Goal: Information Seeking & Learning: Compare options

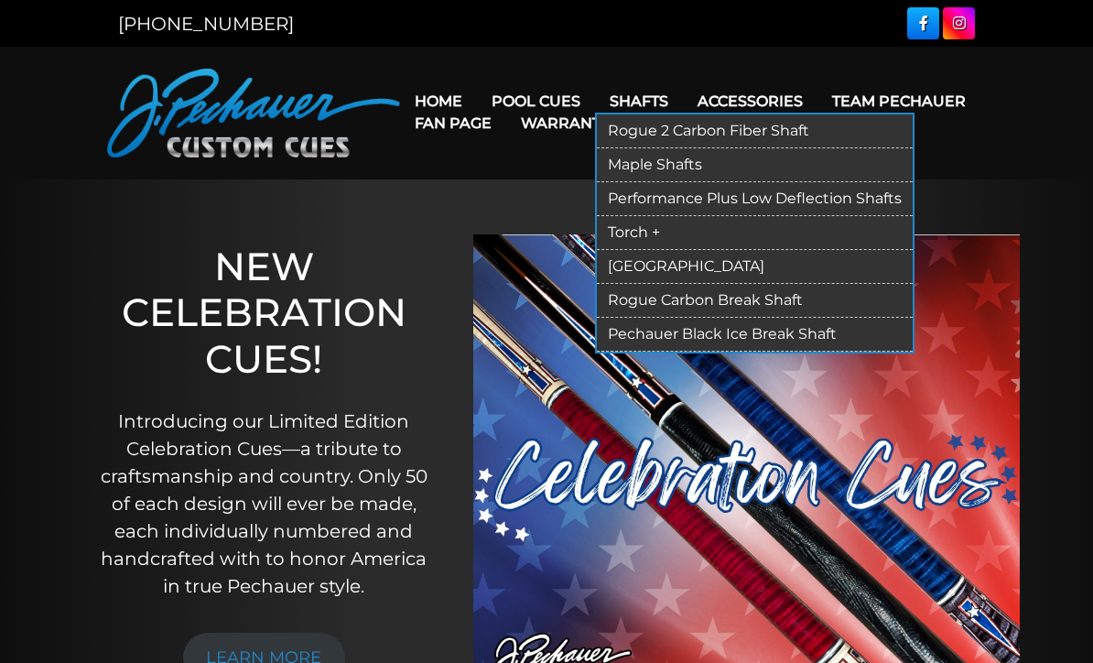
click at [719, 125] on link "Rogue 2 Carbon Fiber Shaft" at bounding box center [755, 131] width 316 height 34
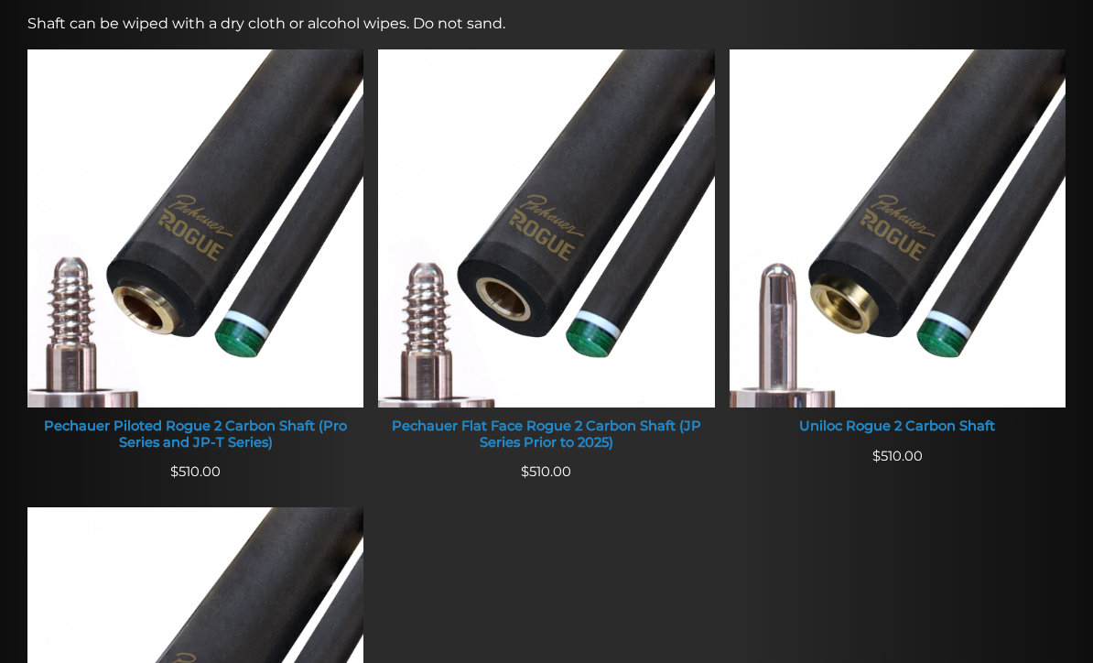
scroll to position [741, 0]
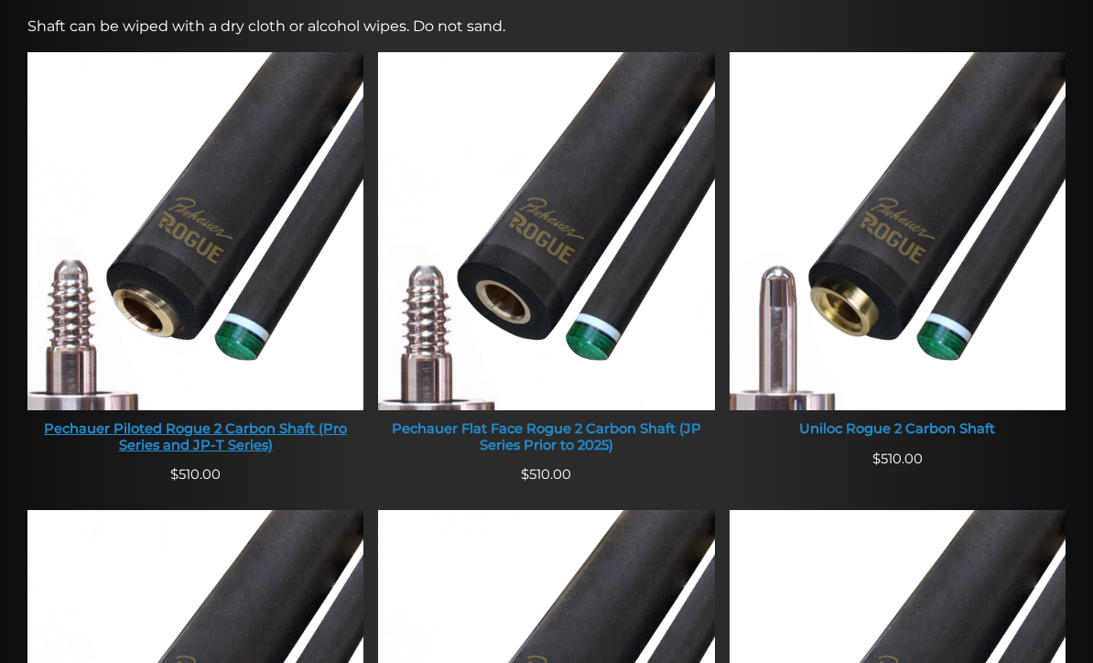
click at [274, 405] on img at bounding box center [195, 231] width 336 height 358
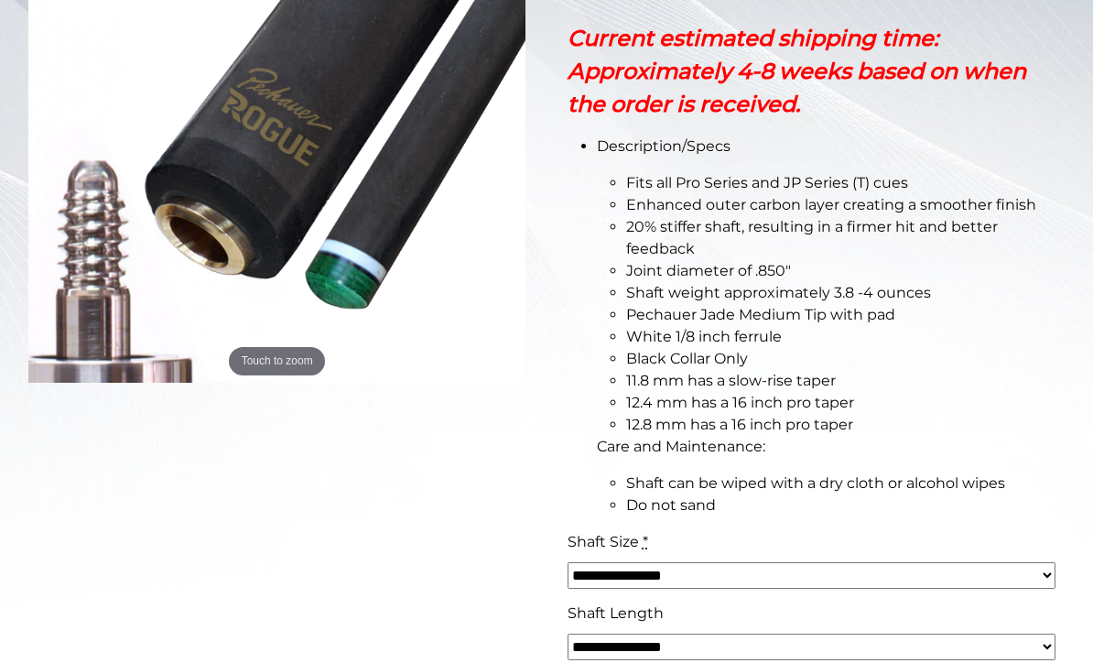
scroll to position [447, 0]
click at [787, 575] on select "**********" at bounding box center [812, 575] width 488 height 27
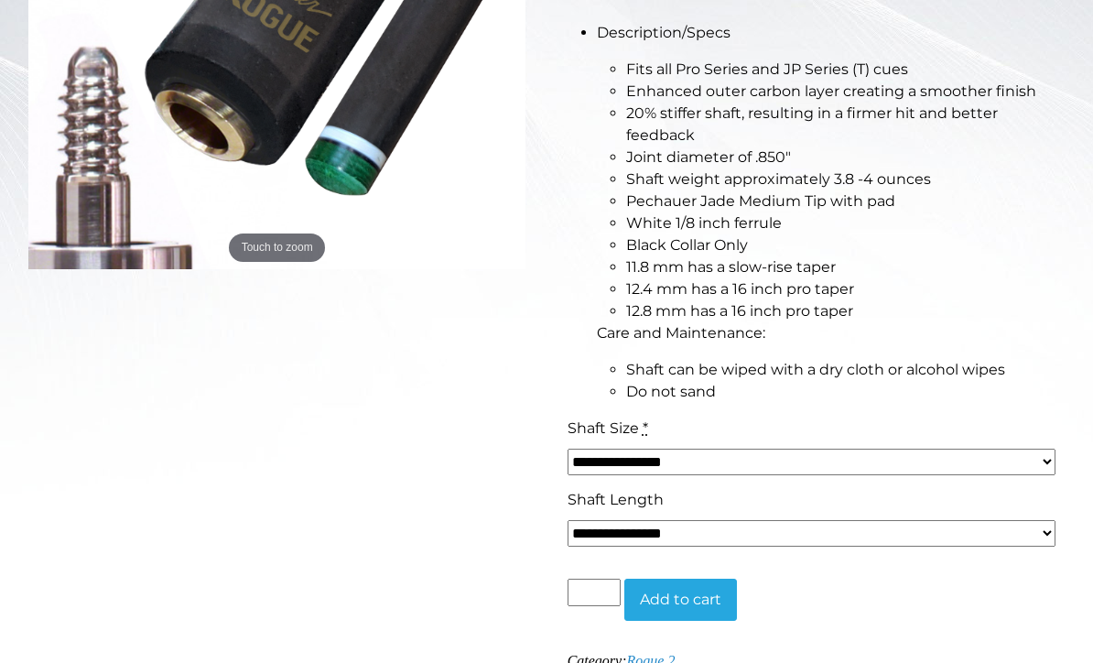
scroll to position [563, 0]
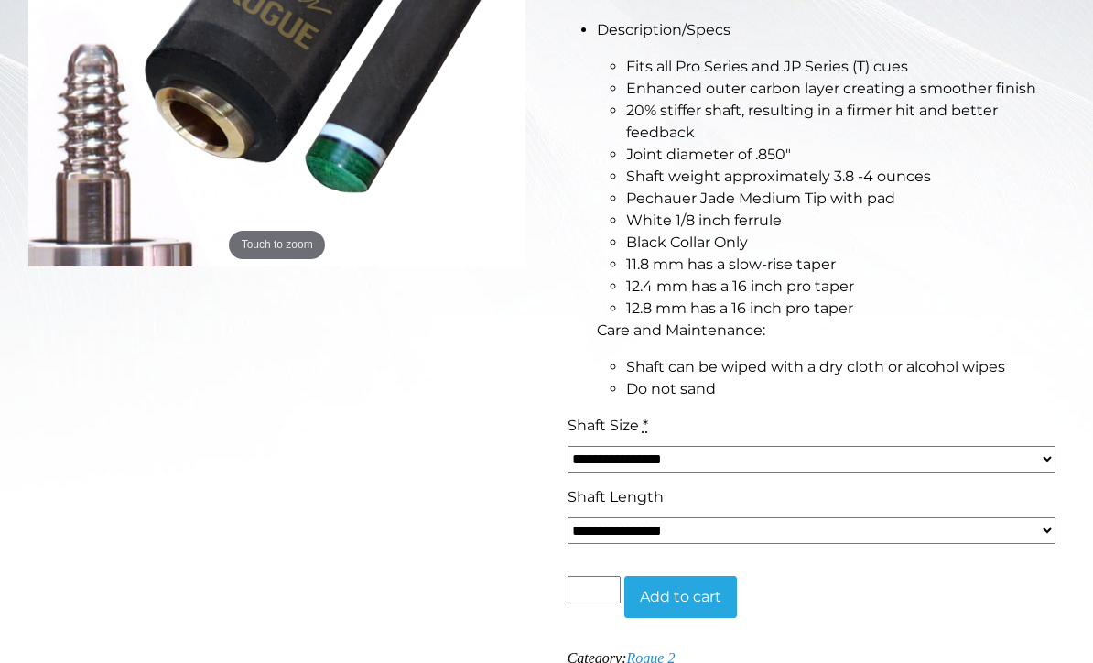
click at [759, 455] on select "**********" at bounding box center [812, 459] width 488 height 27
click at [776, 450] on select "**********" at bounding box center [812, 459] width 488 height 27
select select "*****"
click at [477, 488] on div "**********" at bounding box center [546, 383] width 1036 height 1339
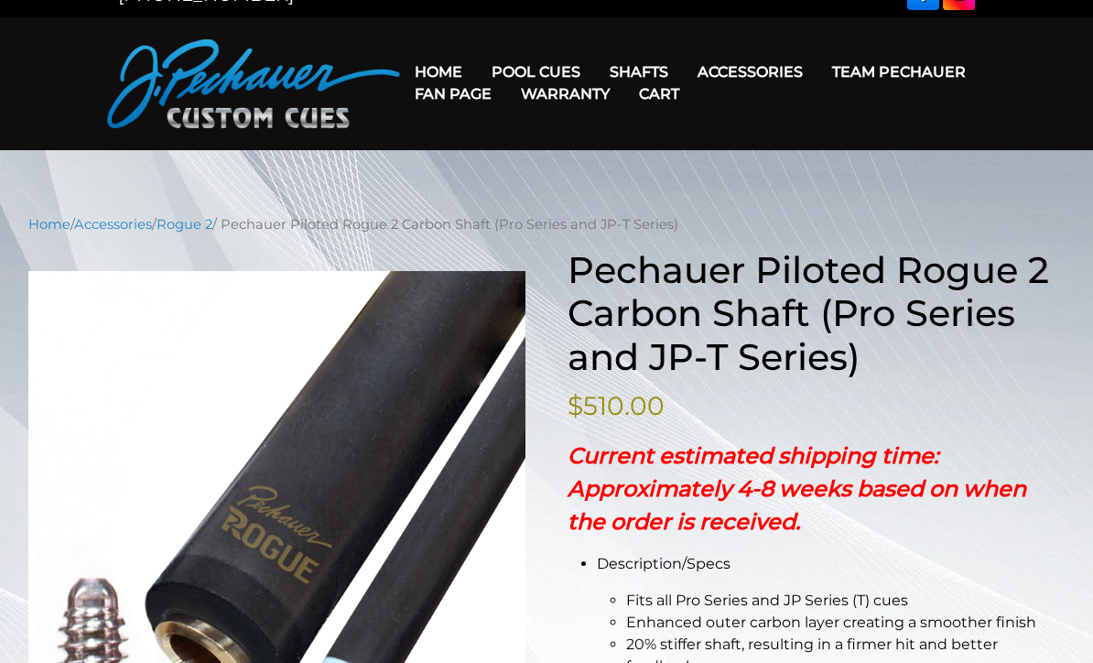
scroll to position [0, 0]
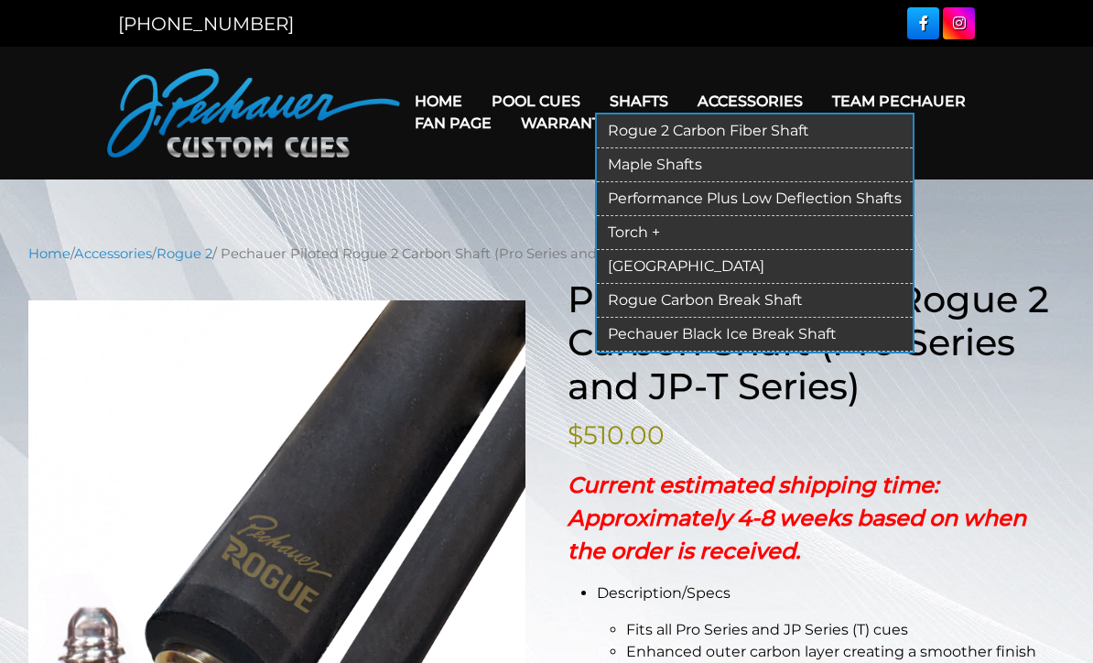
click at [674, 234] on link "Torch +" at bounding box center [755, 233] width 316 height 34
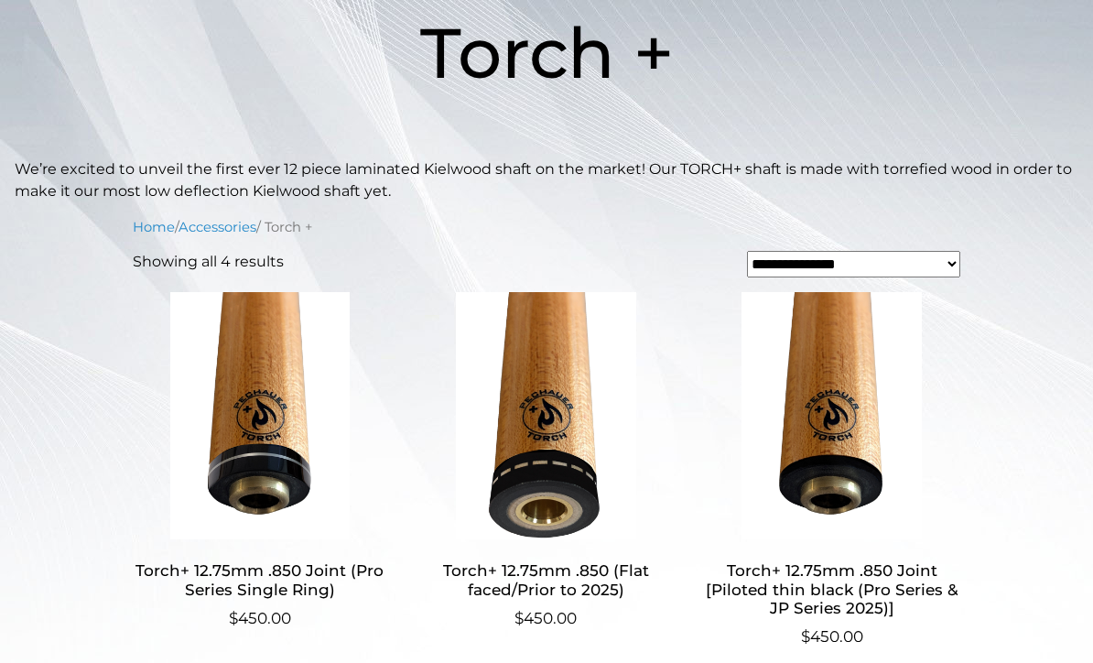
scroll to position [316, 0]
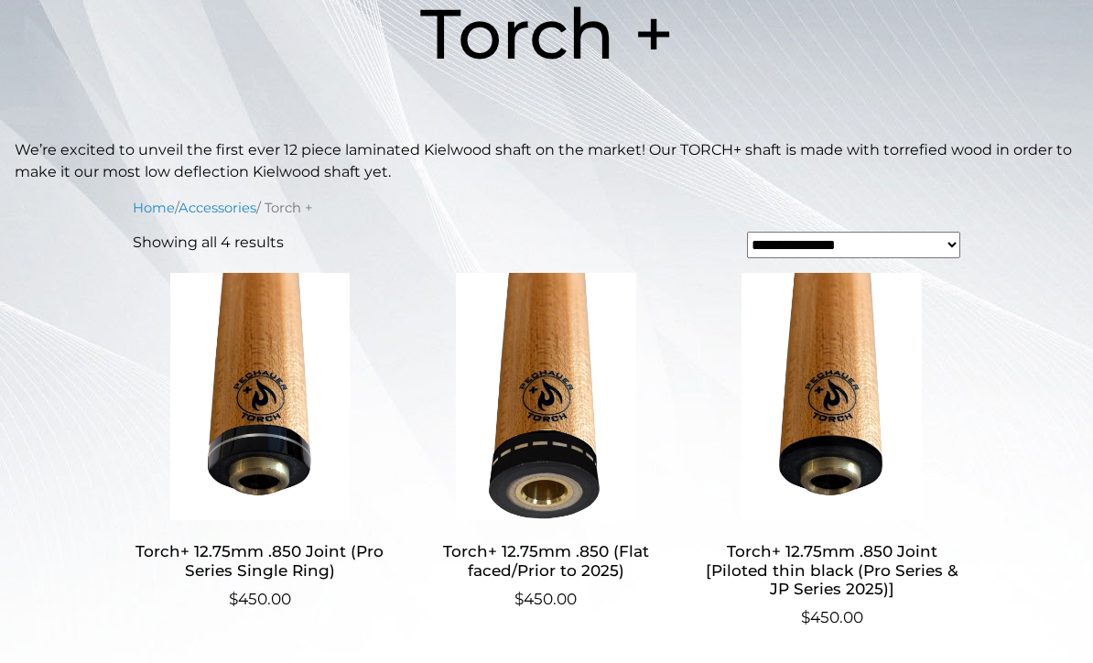
click at [263, 406] on img at bounding box center [260, 396] width 255 height 247
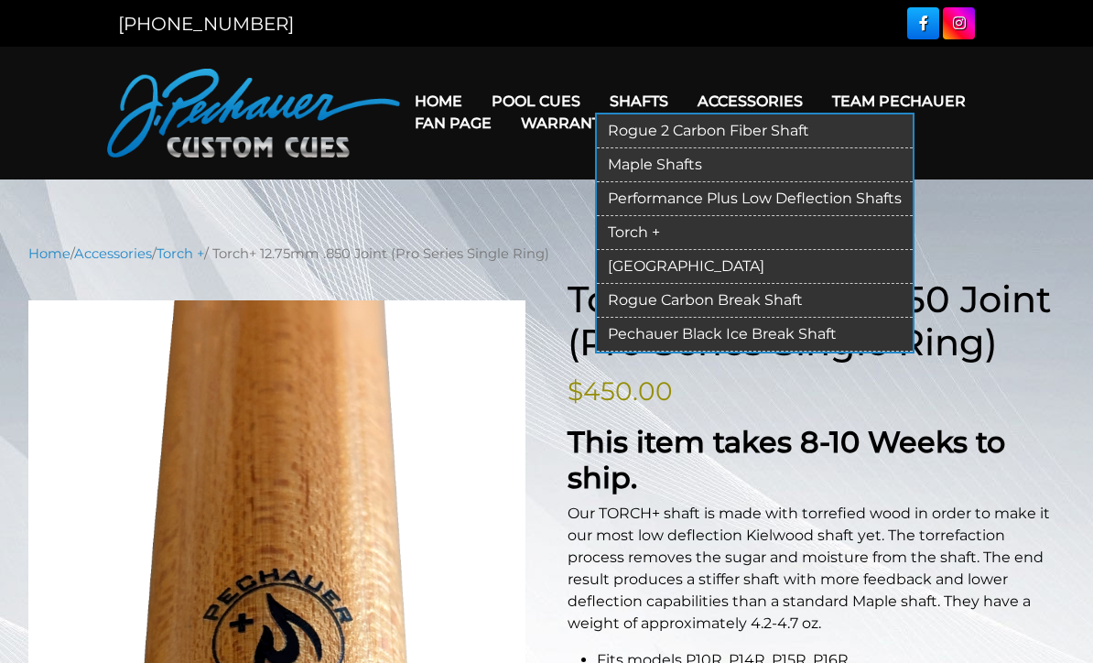
click at [712, 257] on link "[GEOGRAPHIC_DATA]" at bounding box center [755, 267] width 316 height 34
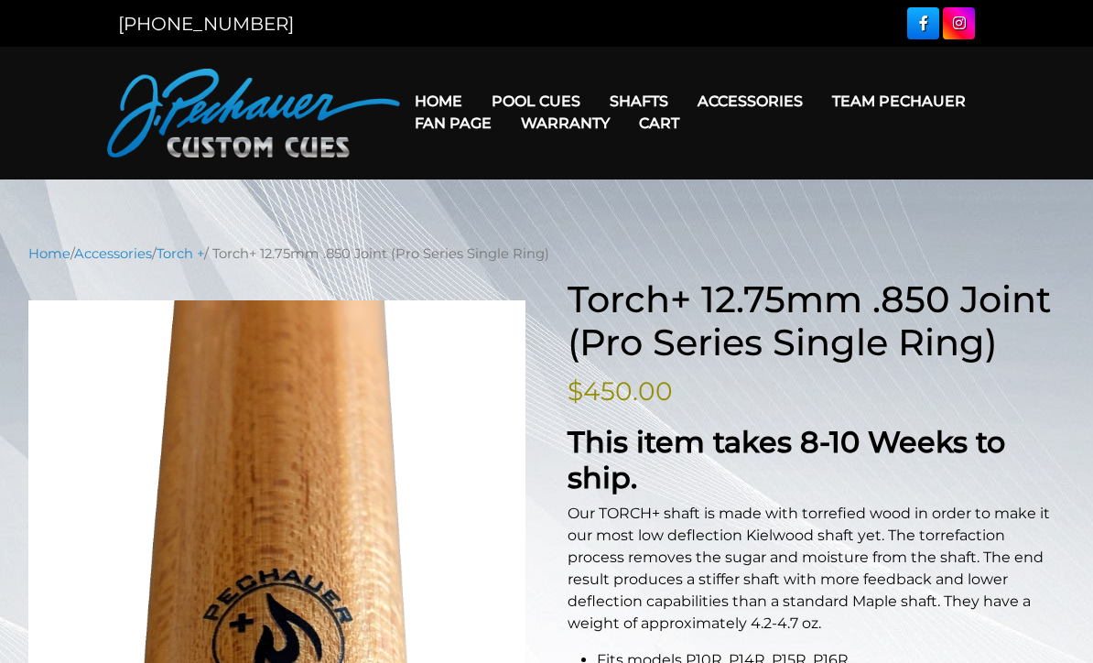
click at [459, 98] on link "Home" at bounding box center [438, 101] width 77 height 47
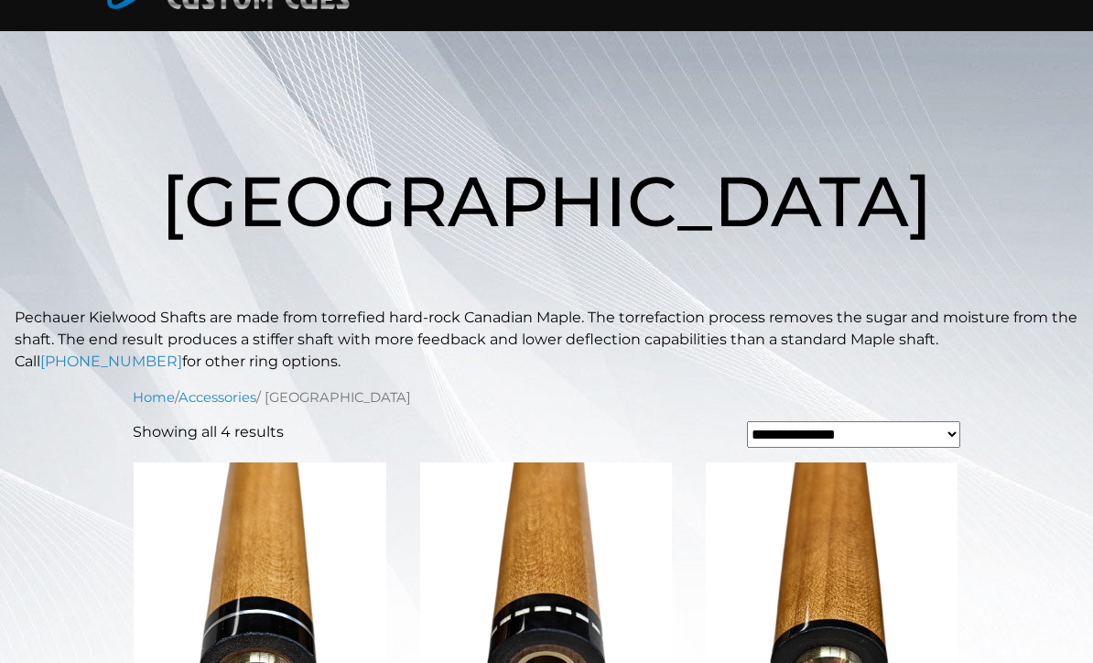
scroll to position [152, 0]
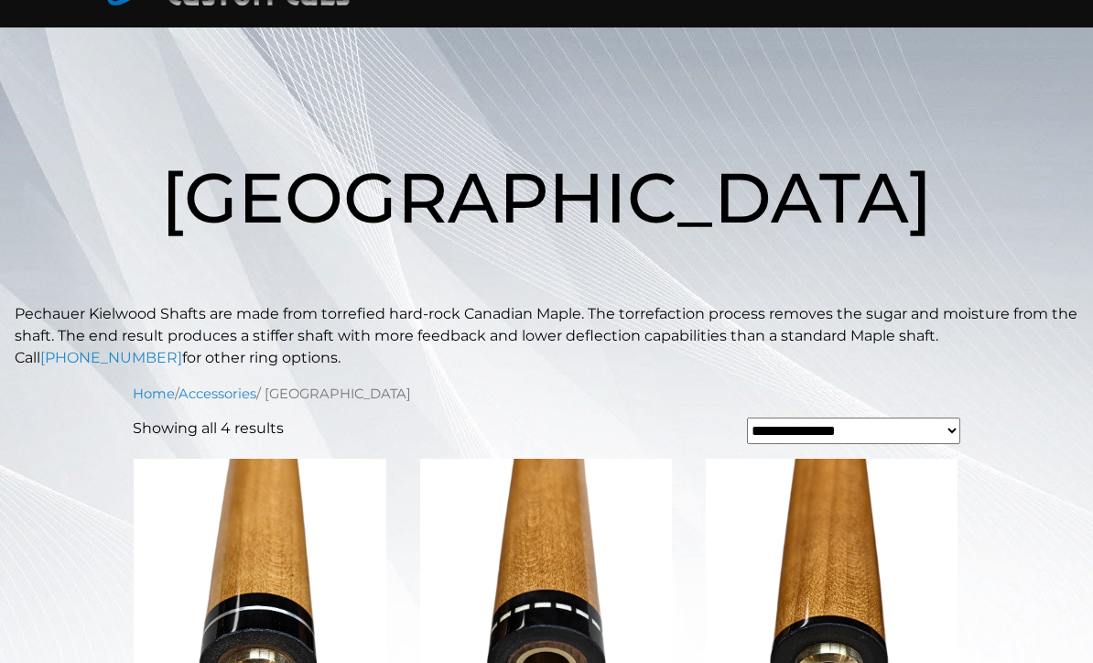
click at [307, 610] on img at bounding box center [260, 582] width 255 height 247
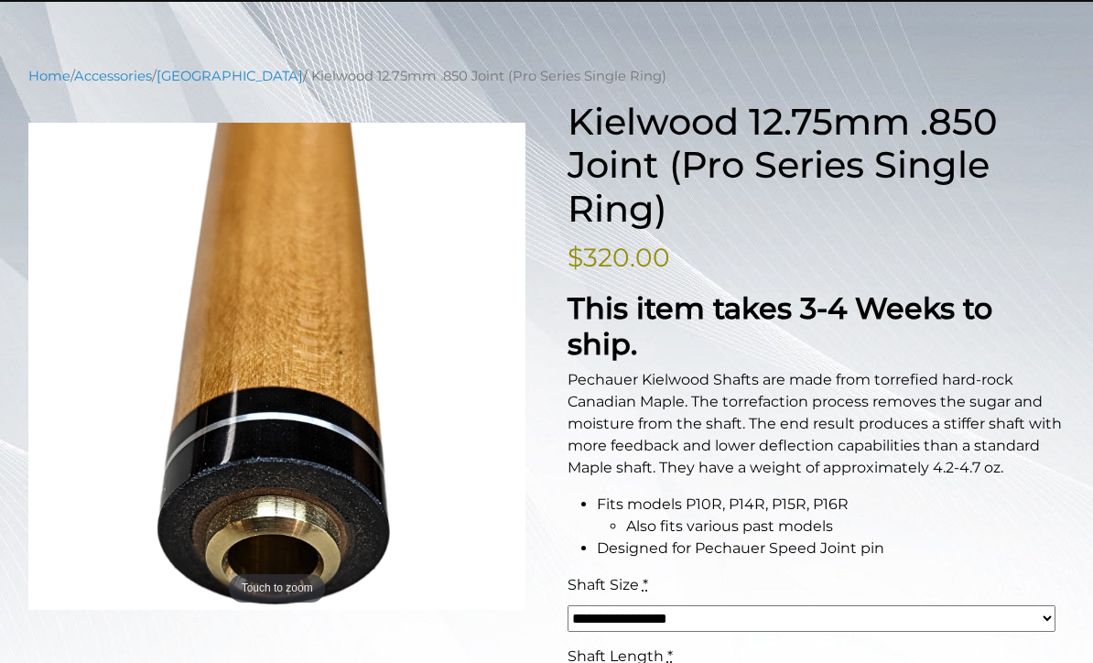
scroll to position [190, 0]
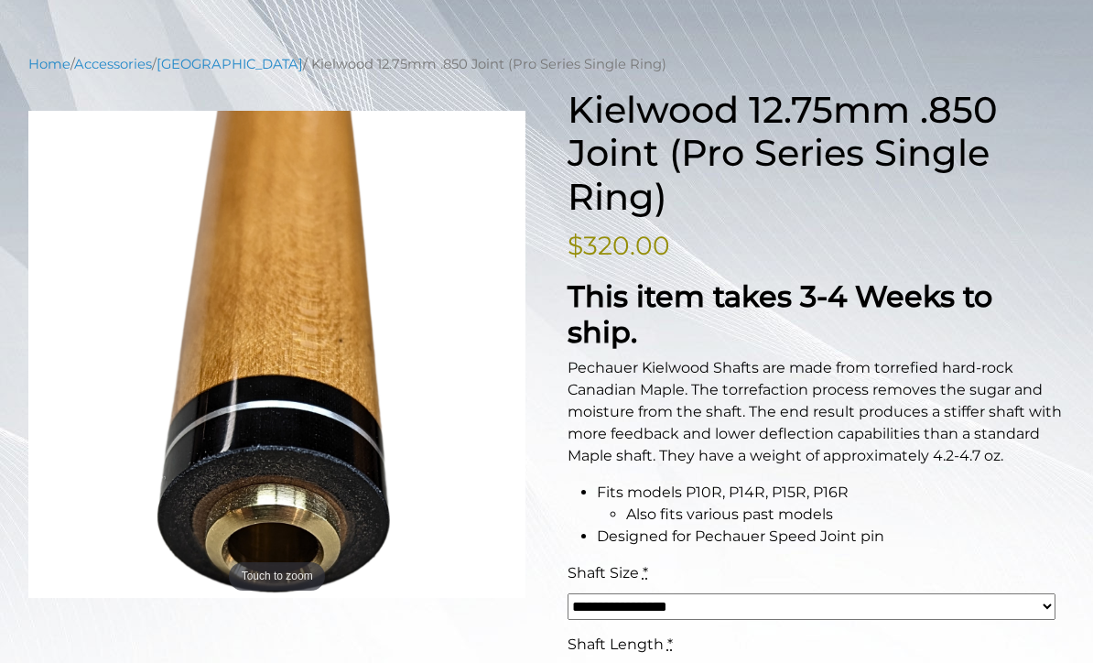
click at [751, 608] on select "**********" at bounding box center [812, 606] width 488 height 27
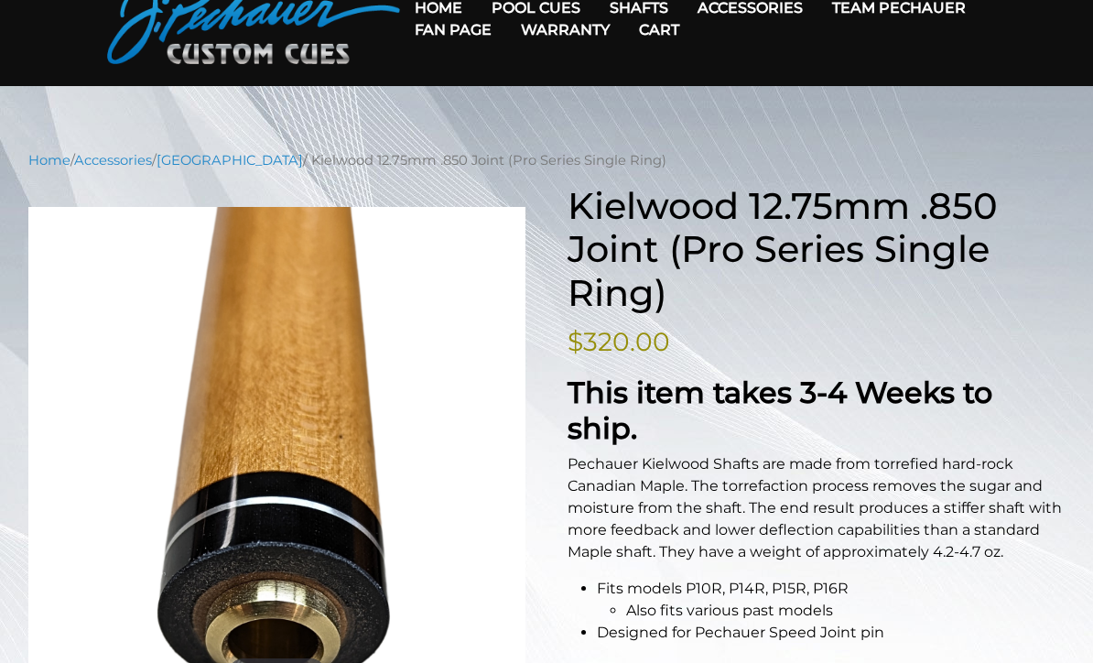
scroll to position [0, 0]
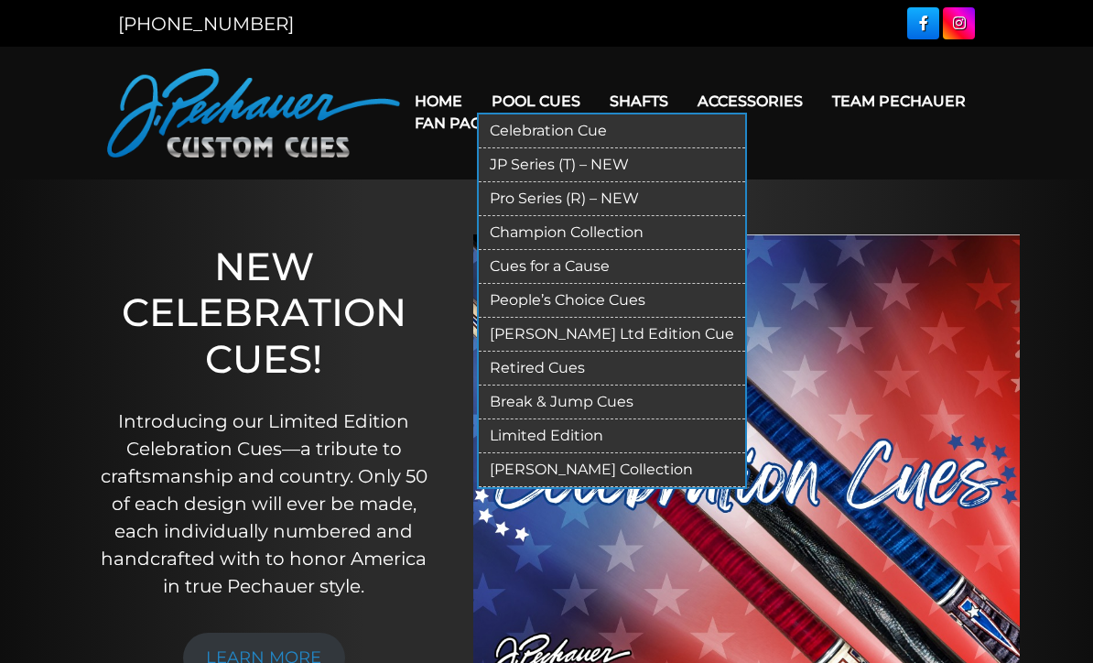
click at [614, 198] on link "Pro Series (R) – NEW" at bounding box center [612, 199] width 266 height 34
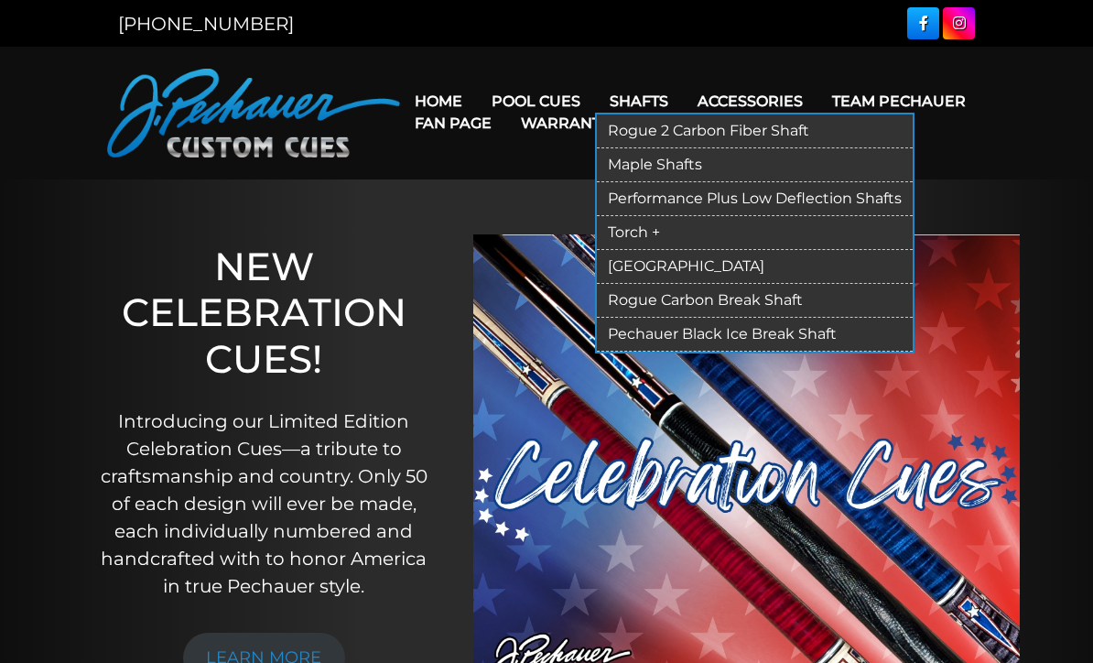
click at [830, 205] on link "Performance Plus Low Deflection Shafts" at bounding box center [755, 199] width 316 height 34
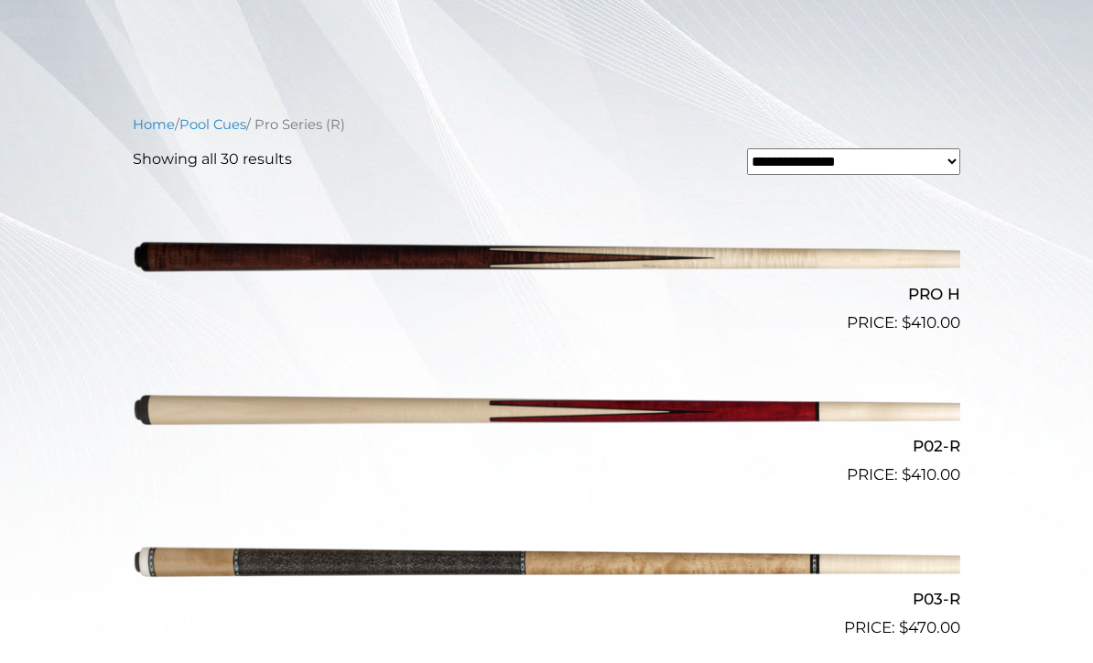
scroll to position [414, 0]
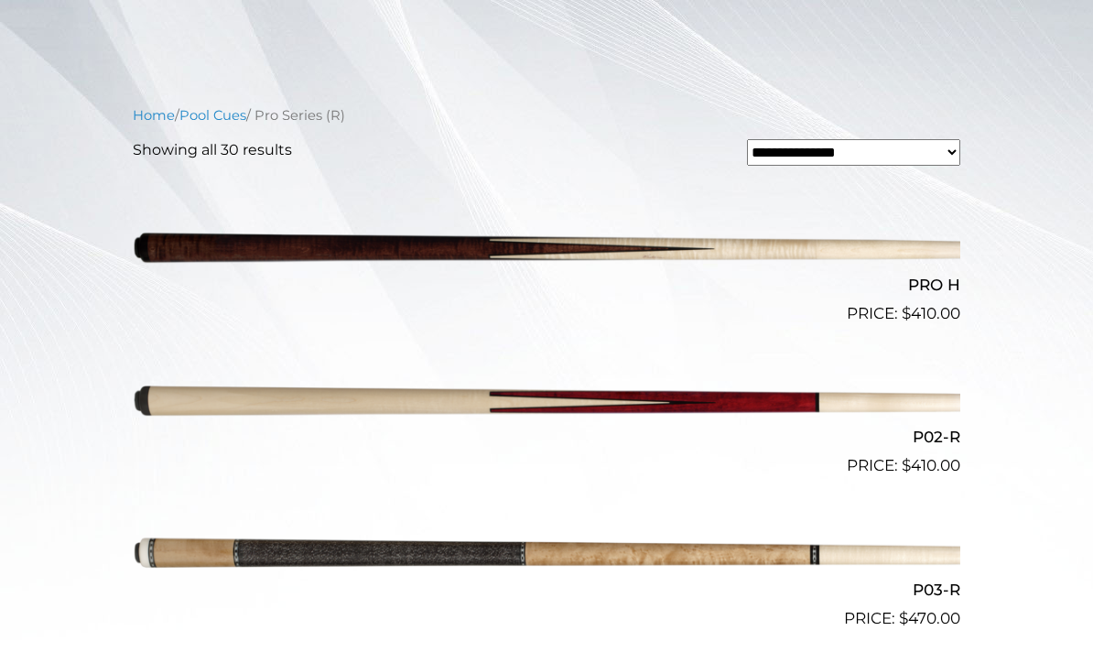
click at [882, 244] on img at bounding box center [547, 248] width 828 height 137
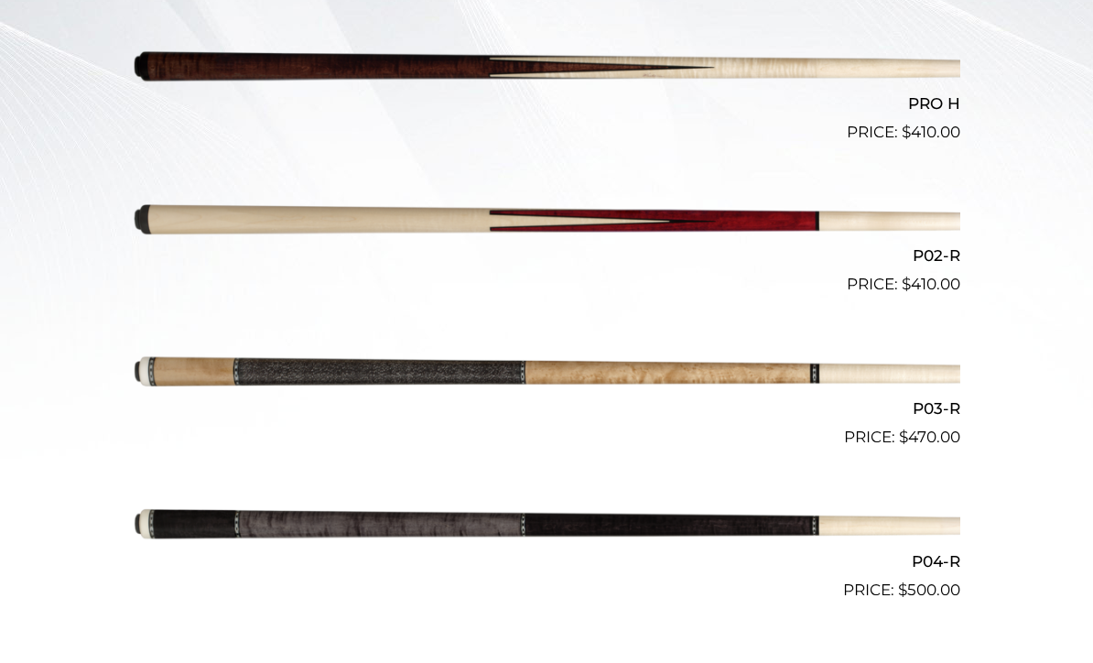
scroll to position [594, 0]
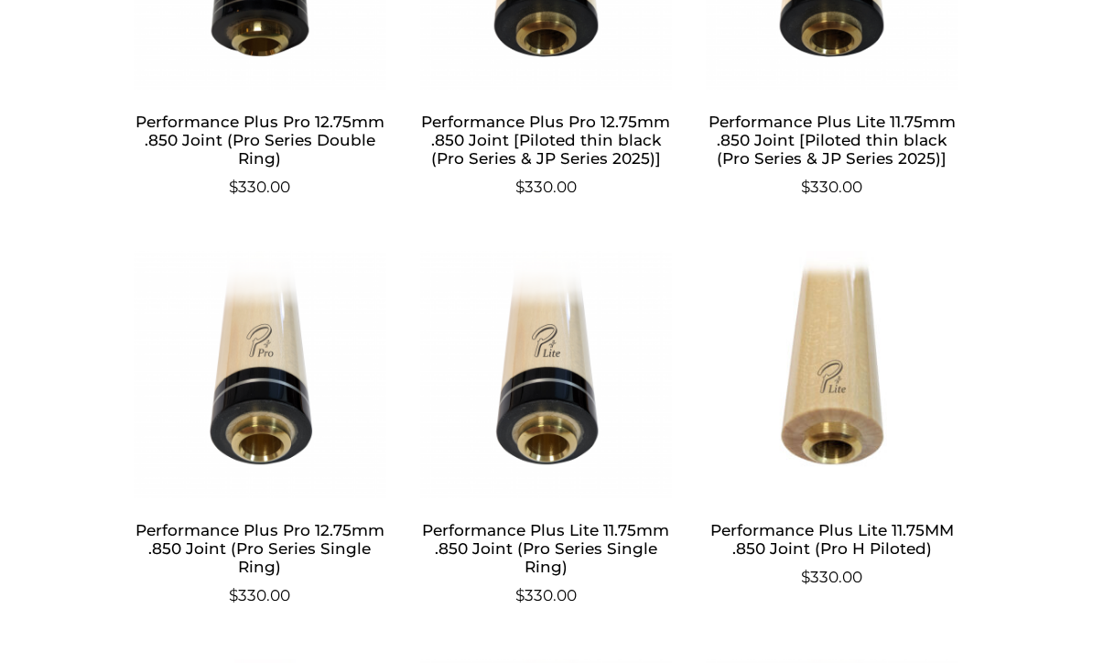
scroll to position [1237, 0]
click at [284, 404] on img at bounding box center [260, 375] width 255 height 247
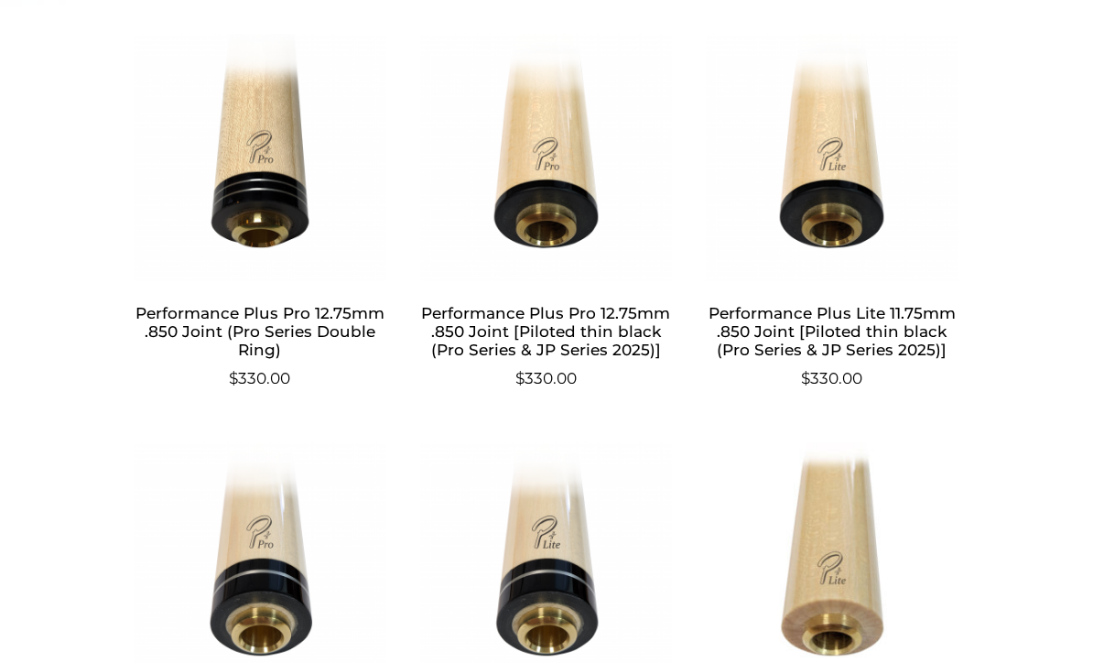
scroll to position [1046, 0]
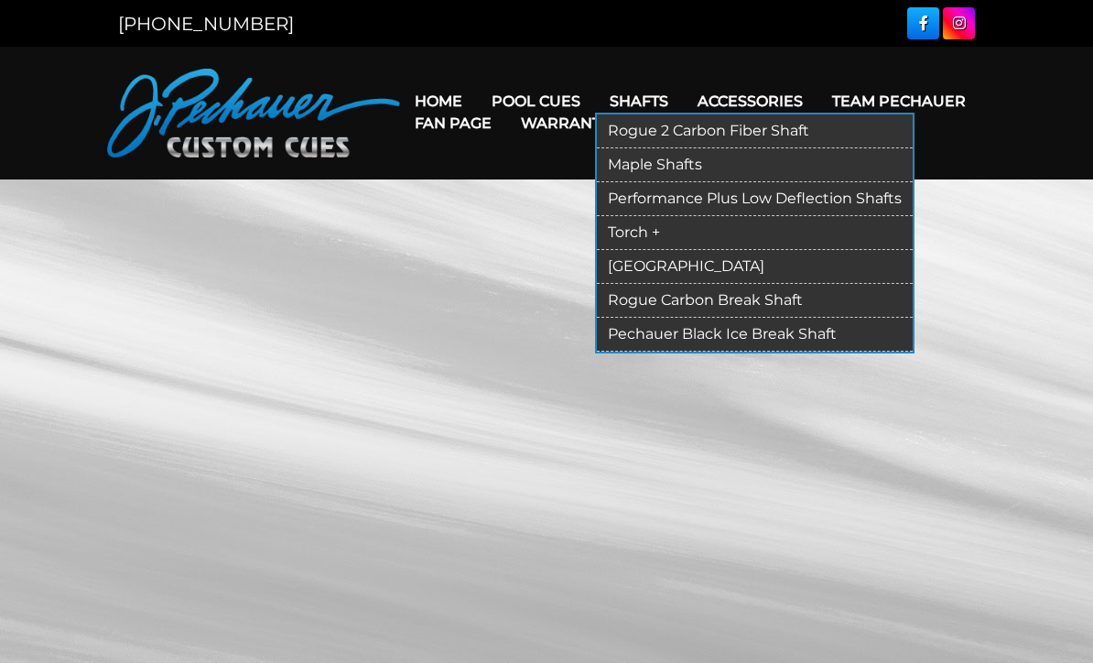
click at [732, 130] on link "Rogue 2 Carbon Fiber Shaft" at bounding box center [755, 131] width 316 height 34
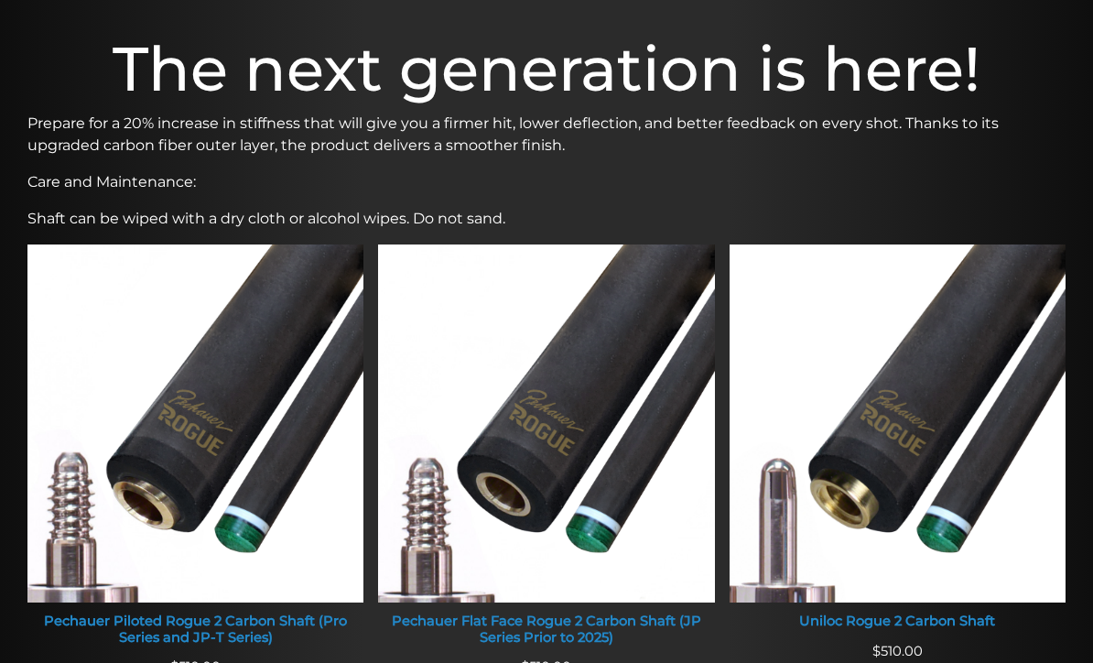
scroll to position [559, 0]
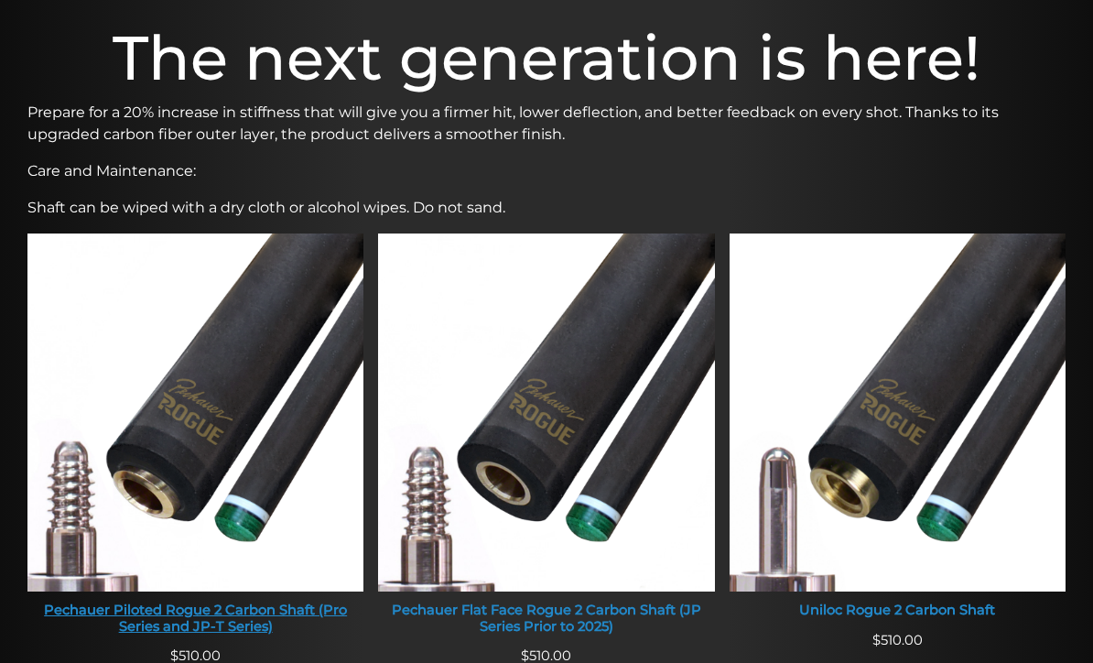
click at [275, 466] on img at bounding box center [195, 412] width 336 height 358
